Goal: Transaction & Acquisition: Purchase product/service

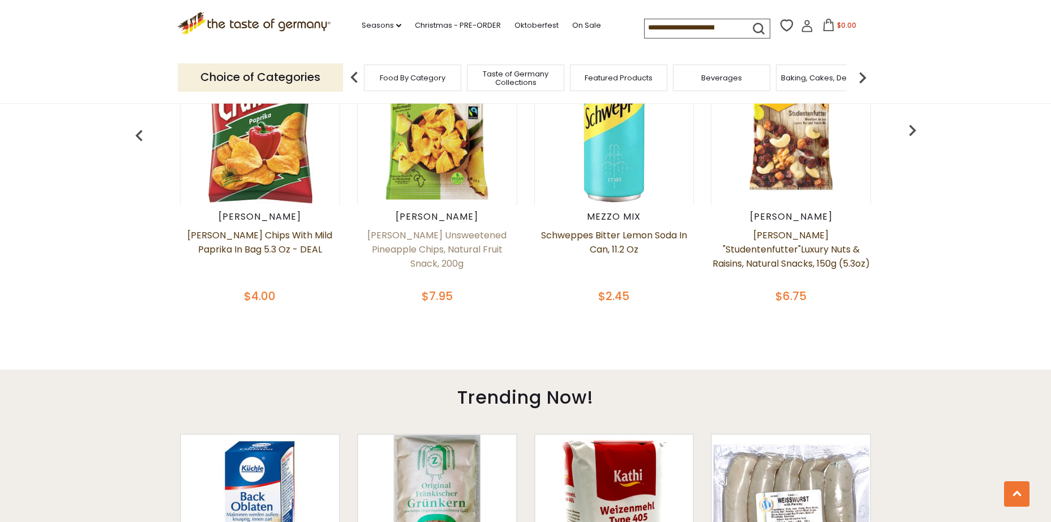
scroll to position [509, 0]
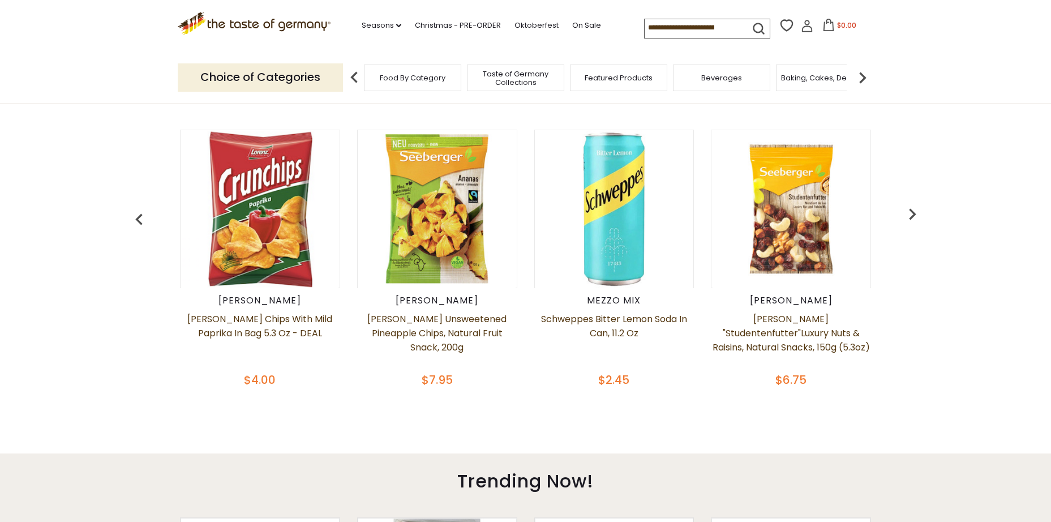
click at [909, 220] on img "button" at bounding box center [912, 214] width 23 height 23
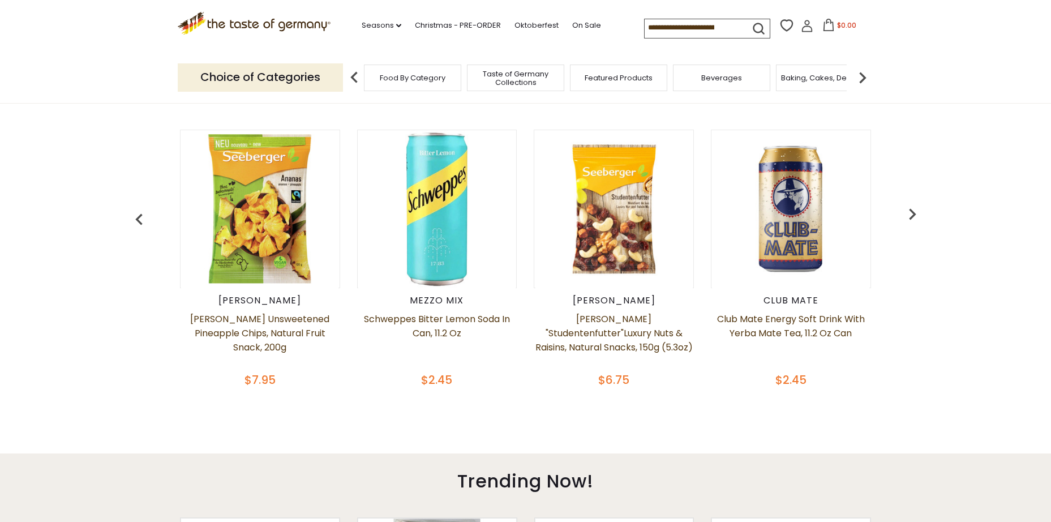
click at [909, 220] on img "button" at bounding box center [912, 214] width 23 height 23
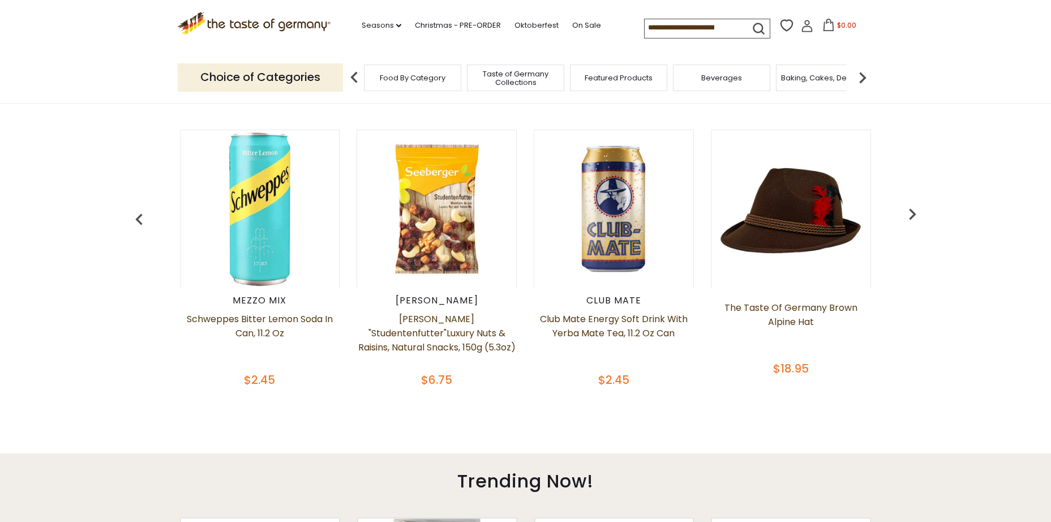
click at [909, 220] on img "button" at bounding box center [912, 214] width 23 height 23
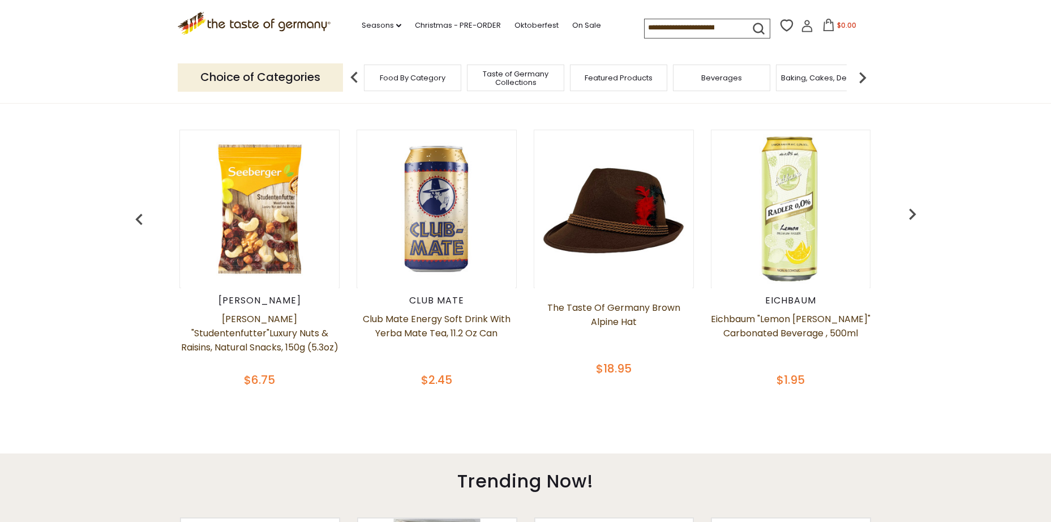
click at [909, 220] on img "button" at bounding box center [912, 214] width 23 height 23
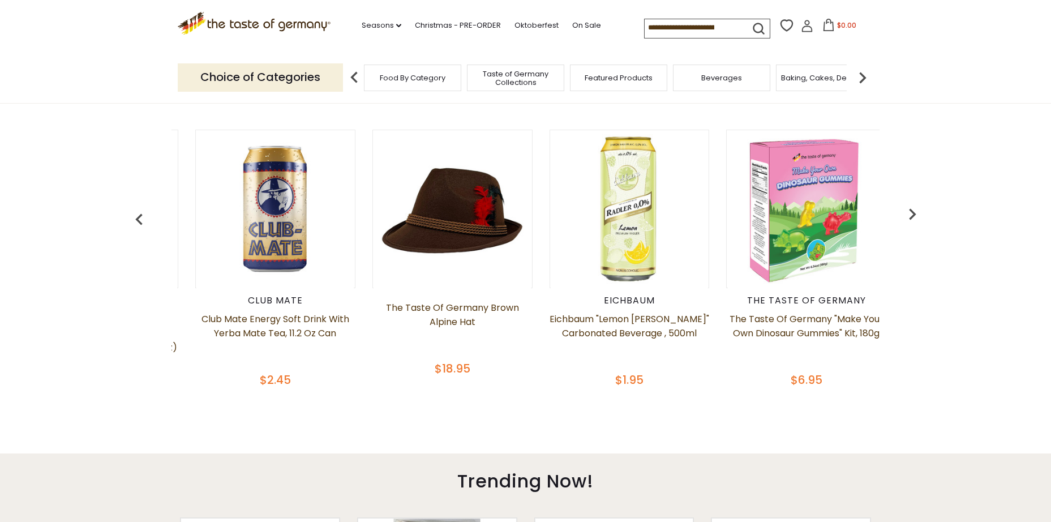
scroll to position [0, 709]
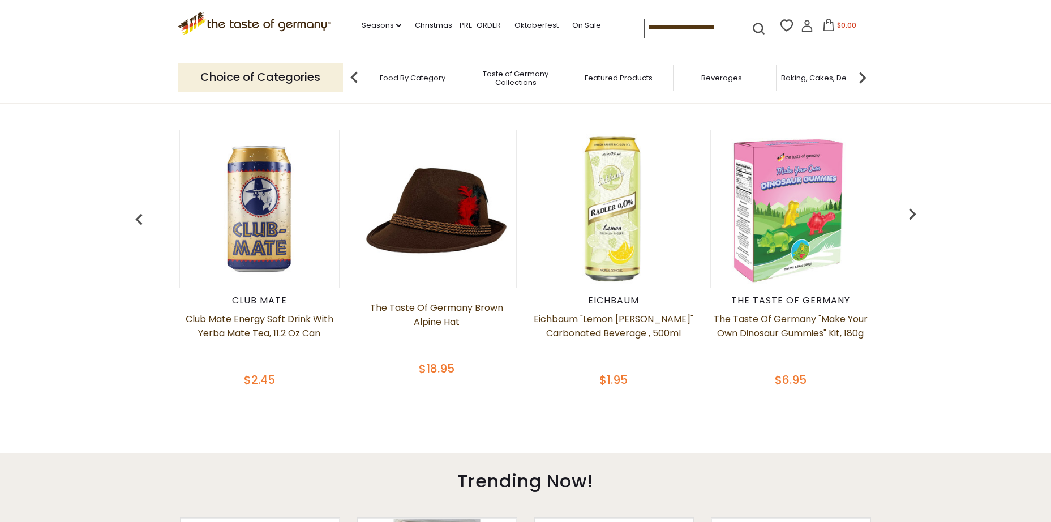
click at [909, 220] on img "button" at bounding box center [912, 214] width 23 height 23
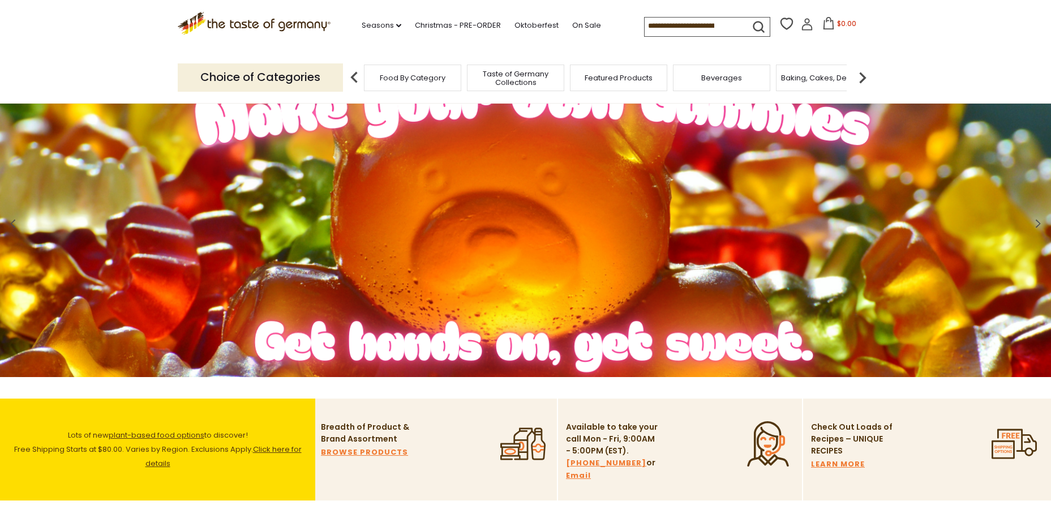
scroll to position [0, 0]
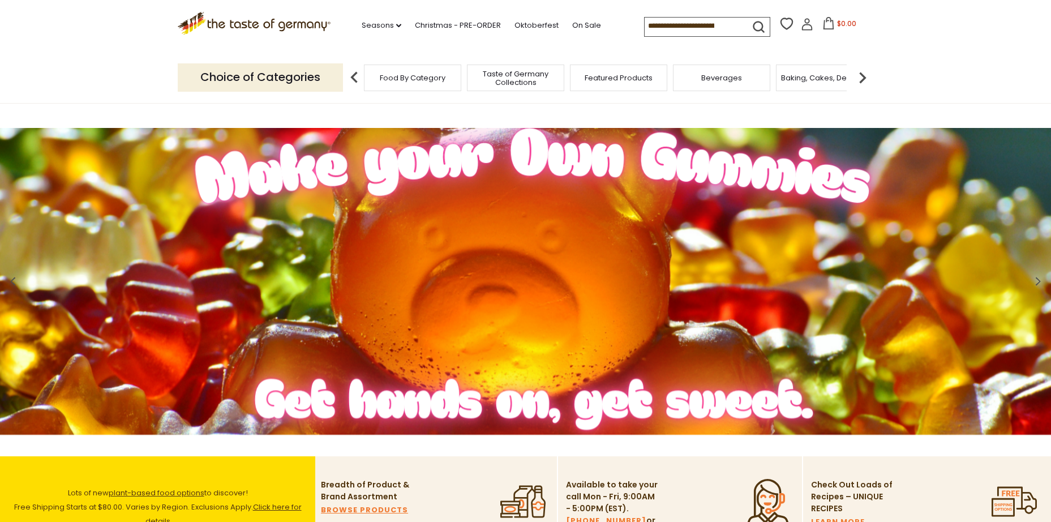
click at [522, 87] on div "Taste of Germany Collections" at bounding box center [515, 78] width 97 height 27
click at [503, 79] on span "Taste of Germany Collections" at bounding box center [510, 78] width 91 height 17
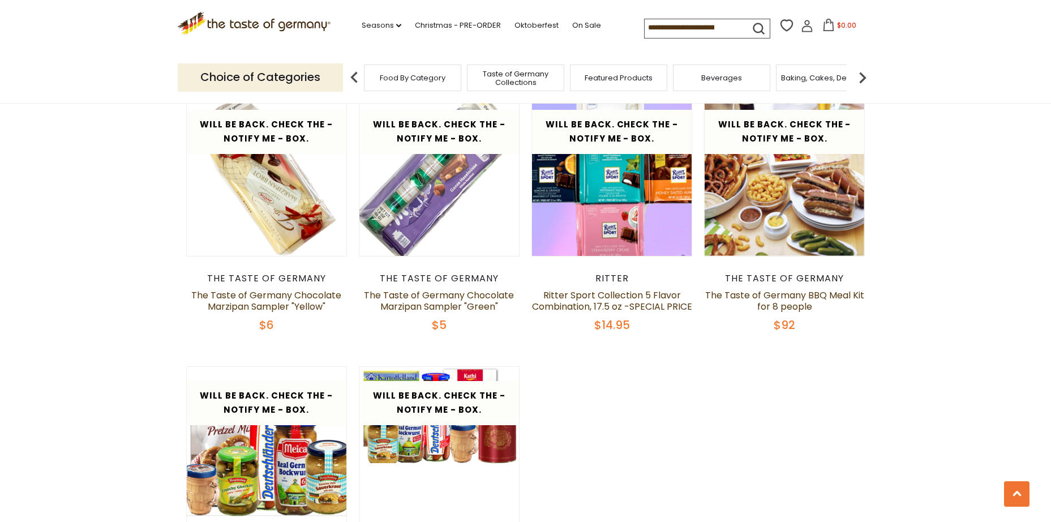
scroll to position [2207, 0]
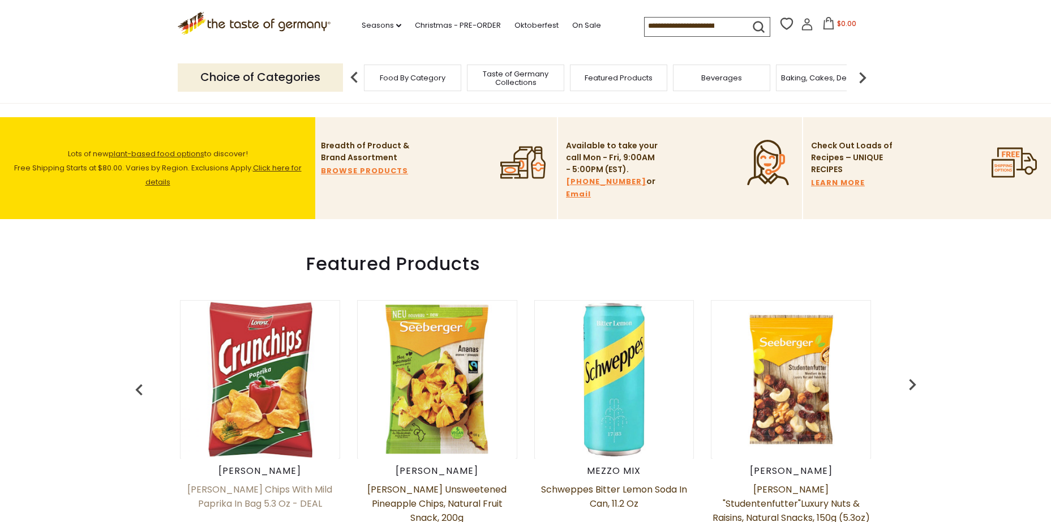
scroll to position [509, 0]
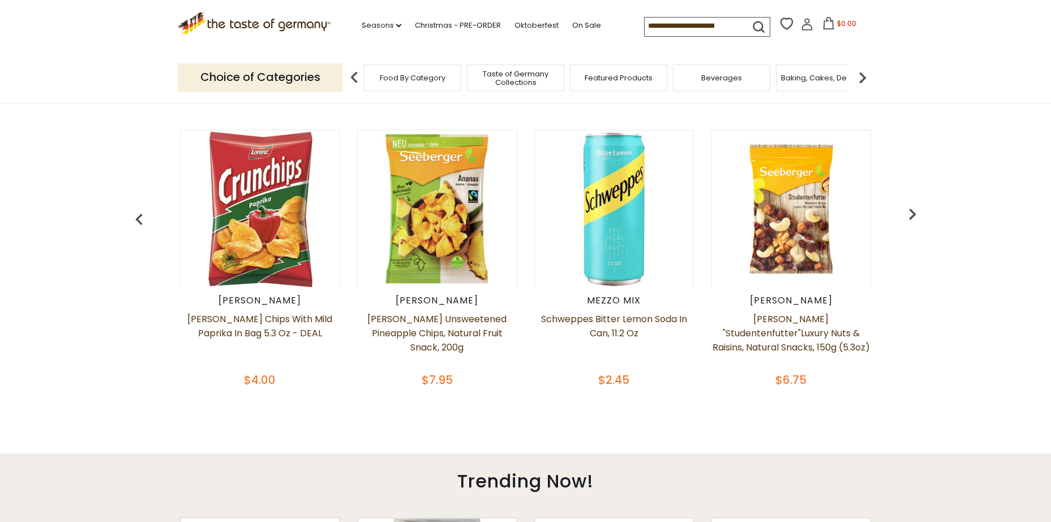
click at [921, 215] on img "button" at bounding box center [912, 214] width 23 height 23
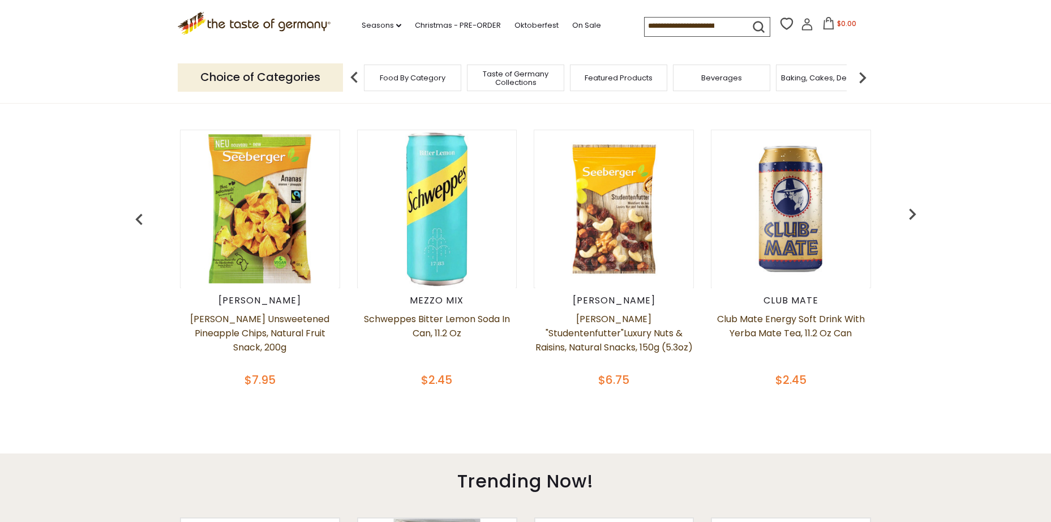
click at [921, 215] on img "button" at bounding box center [912, 214] width 23 height 23
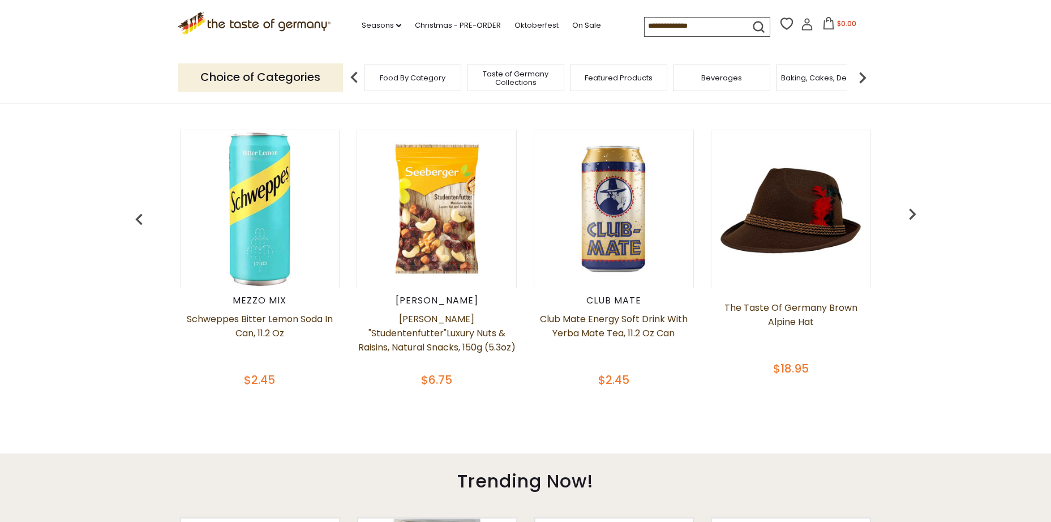
click at [921, 215] on img "button" at bounding box center [912, 214] width 23 height 23
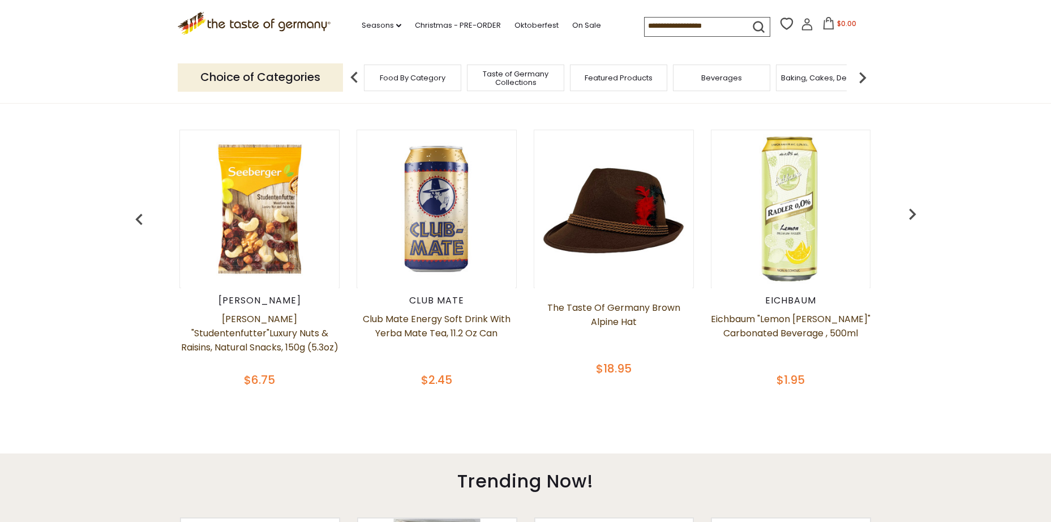
click at [921, 215] on img "button" at bounding box center [912, 214] width 23 height 23
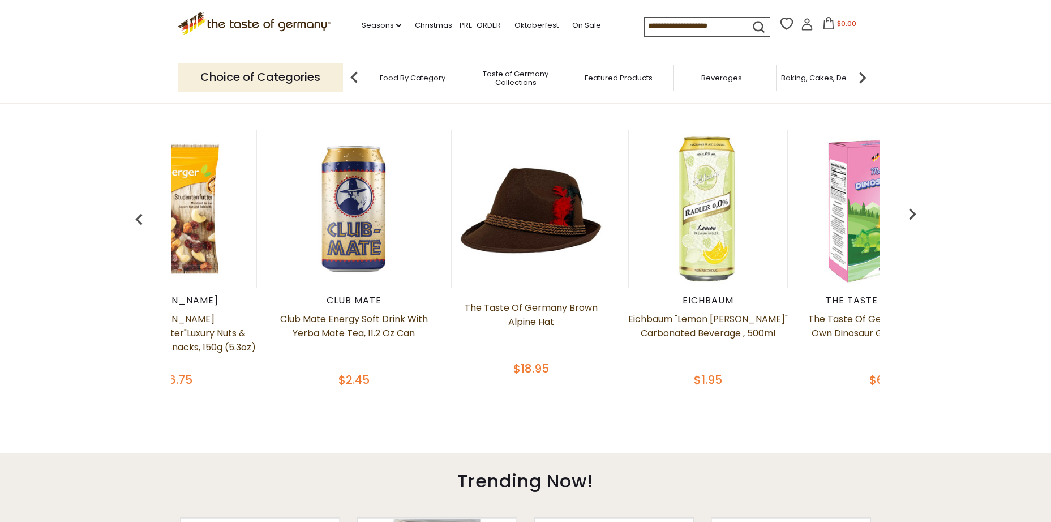
click at [921, 215] on img "button" at bounding box center [912, 214] width 23 height 23
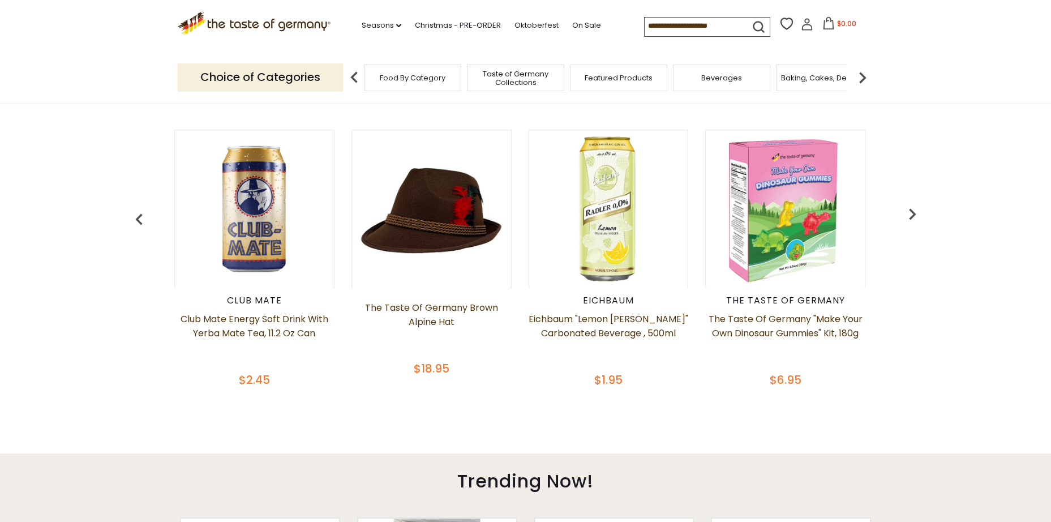
click at [921, 215] on img "button" at bounding box center [912, 214] width 23 height 23
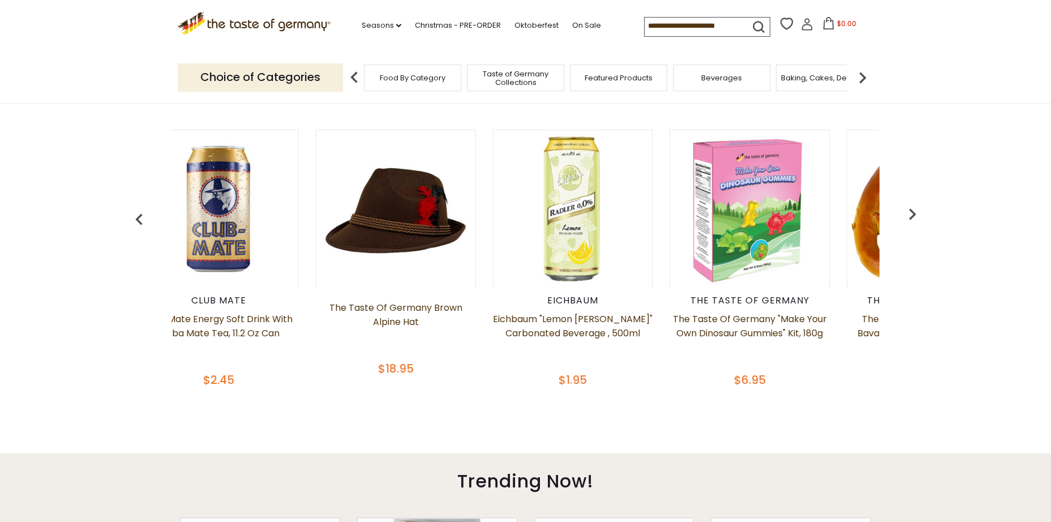
click at [921, 215] on img "button" at bounding box center [912, 214] width 23 height 23
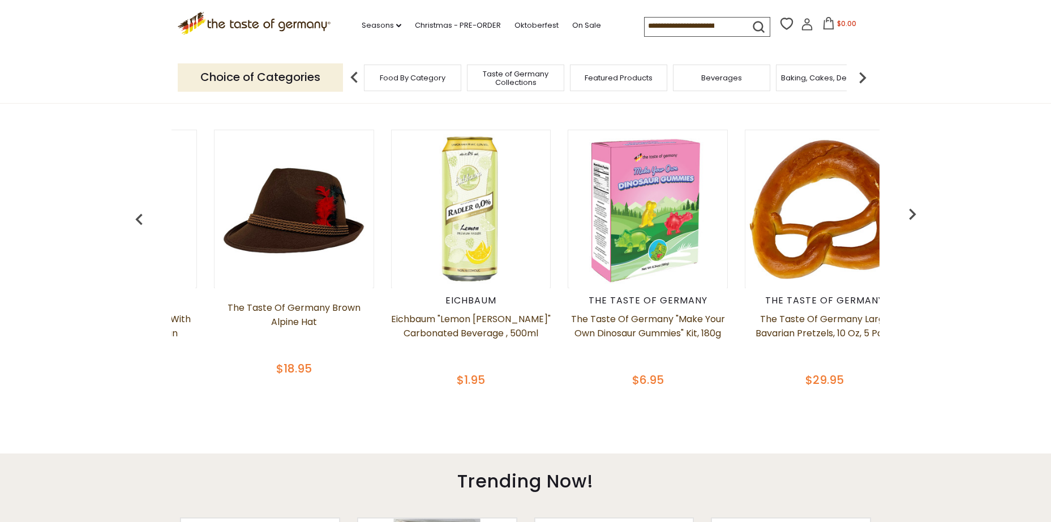
click at [921, 215] on img "button" at bounding box center [912, 214] width 23 height 23
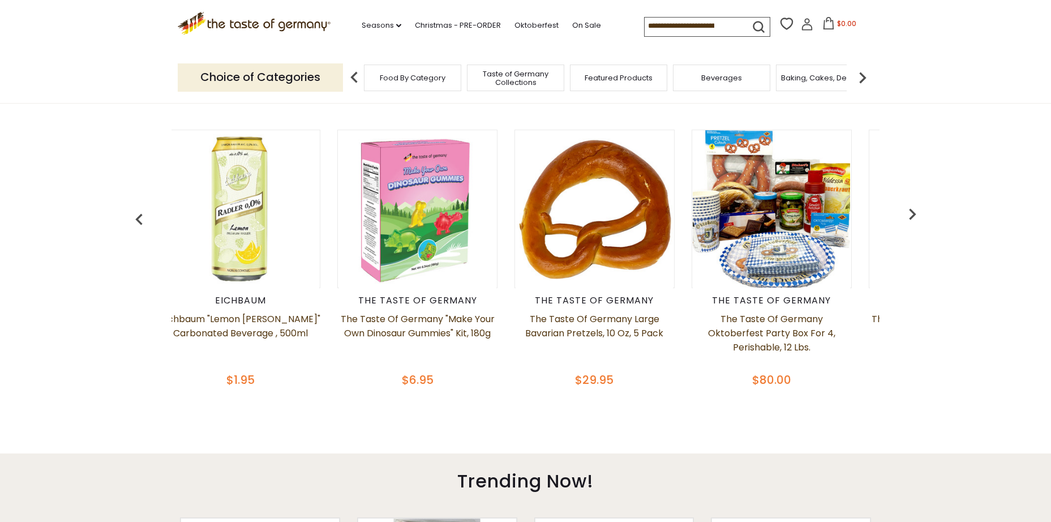
click at [921, 215] on img "button" at bounding box center [912, 214] width 23 height 23
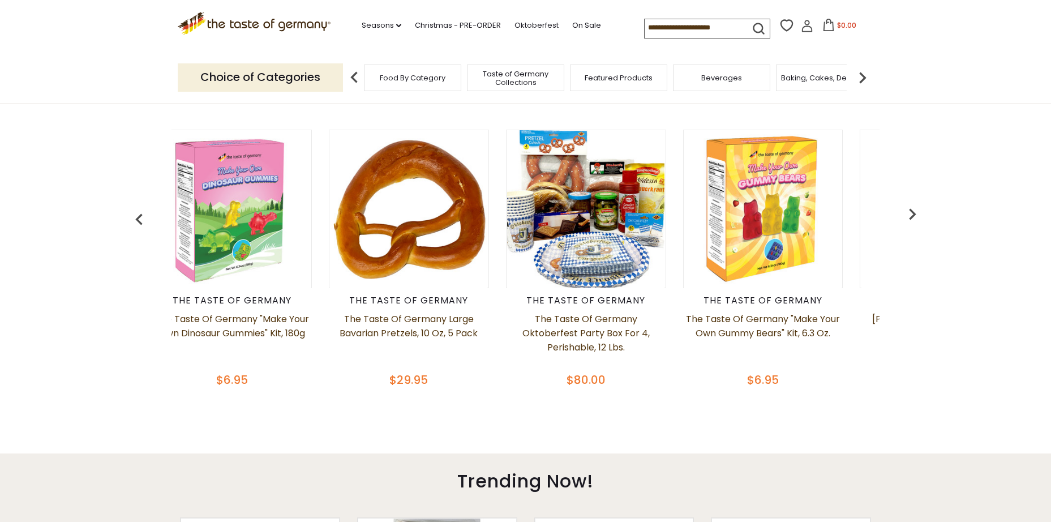
click at [565, 231] on img at bounding box center [585, 208] width 157 height 157
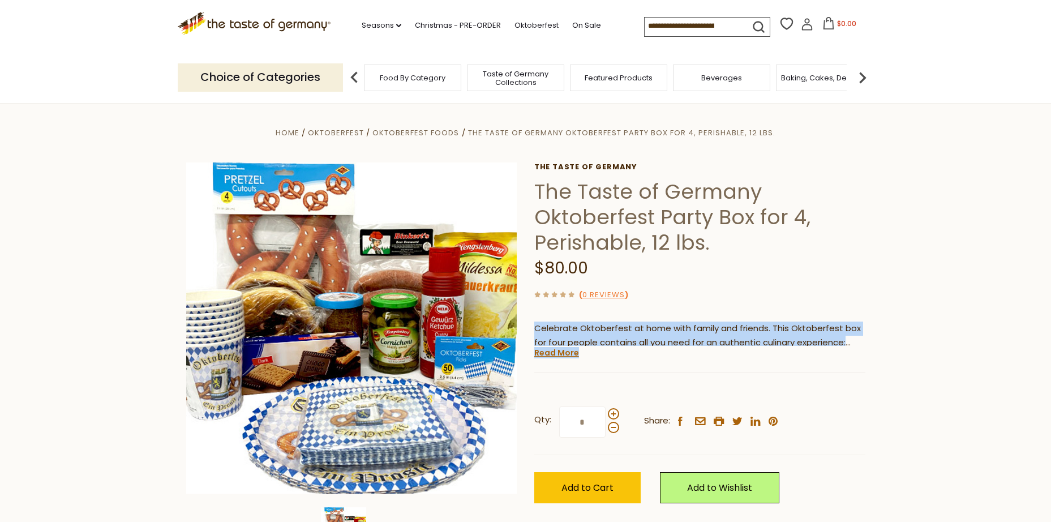
drag, startPoint x: 548, startPoint y: 332, endPoint x: 848, endPoint y: 366, distance: 301.9
click at [848, 366] on div "The Taste of Germany The Taste of Germany Oktoberfest Party Box for 4, Perishab…" at bounding box center [699, 345] width 331 height 366
click at [495, 70] on span "Taste of Germany Collections" at bounding box center [515, 78] width 91 height 17
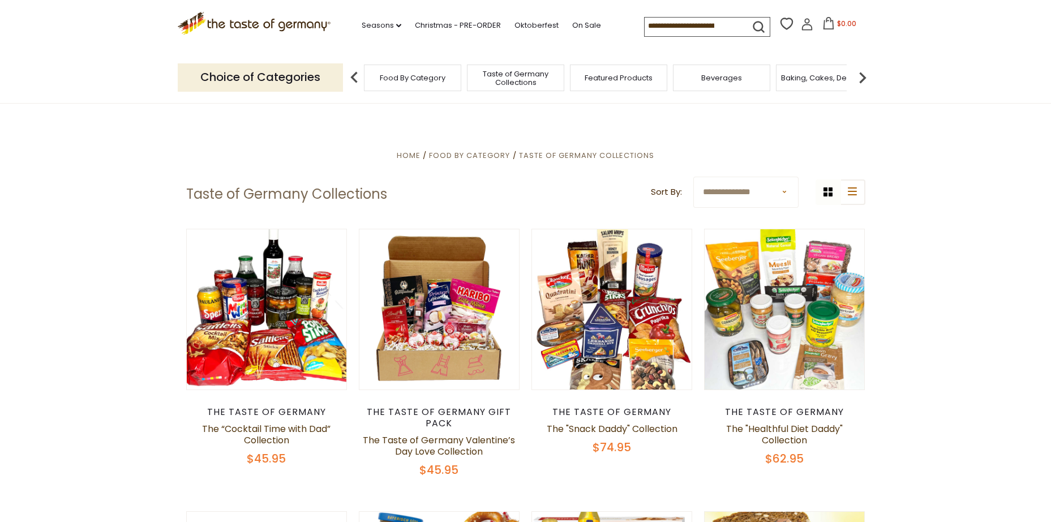
click at [861, 85] on img at bounding box center [862, 77] width 23 height 23
click at [868, 87] on img at bounding box center [862, 77] width 23 height 23
click at [864, 85] on img at bounding box center [862, 77] width 23 height 23
click at [592, 76] on span "Candy" at bounding box center [581, 78] width 24 height 8
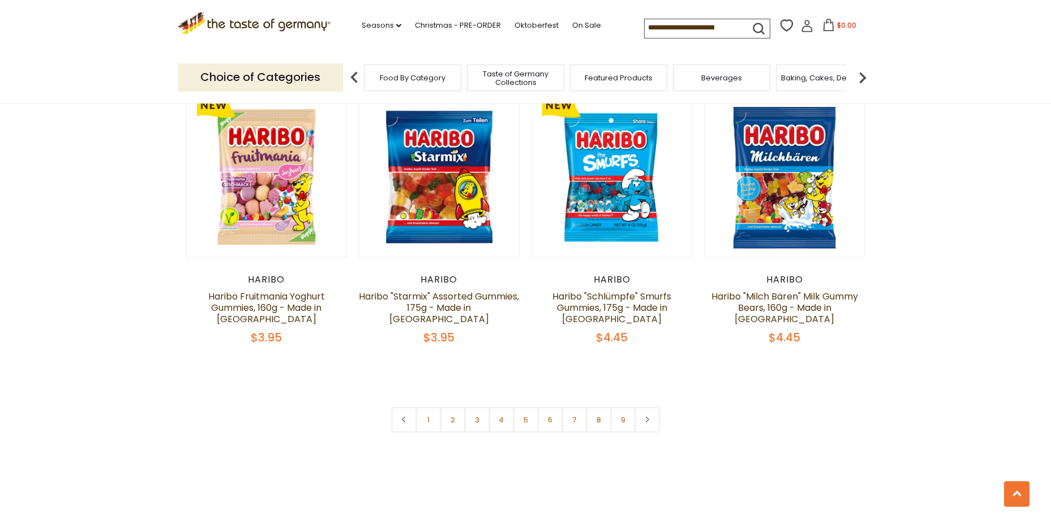
scroll to position [2660, 0]
